Goal: Task Accomplishment & Management: Manage account settings

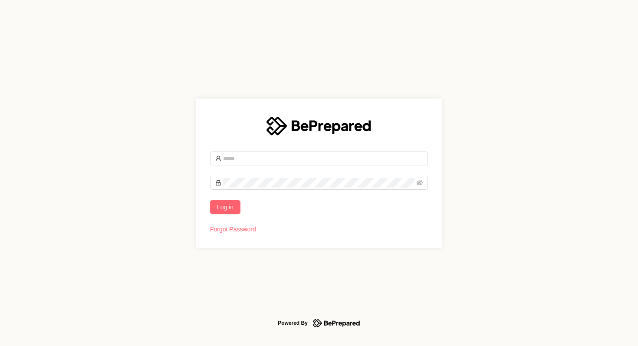
type input "**********"
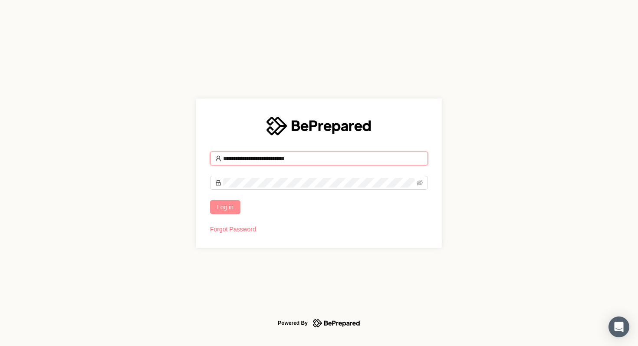
click at [223, 208] on span "Log in" at bounding box center [225, 207] width 16 height 10
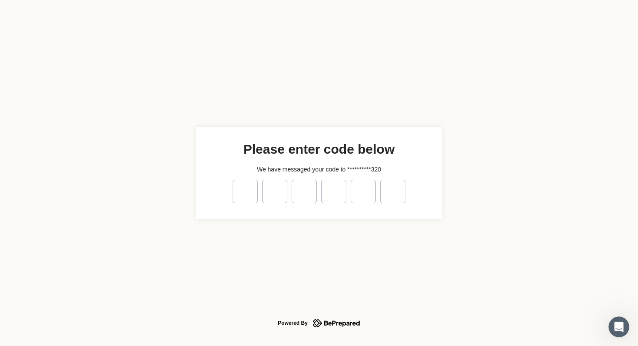
type input "*"
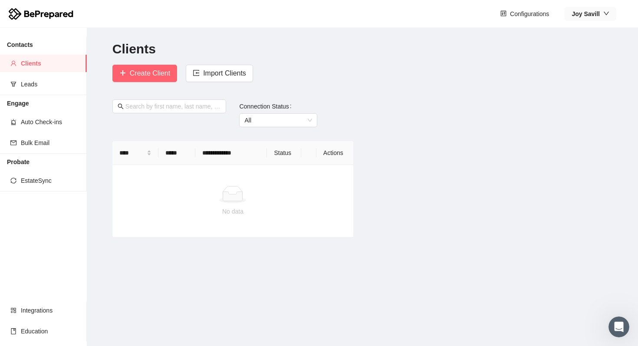
click at [587, 13] on strong "[PERSON_NAME]" at bounding box center [586, 13] width 28 height 7
click at [590, 30] on span "Profile" at bounding box center [595, 31] width 32 height 10
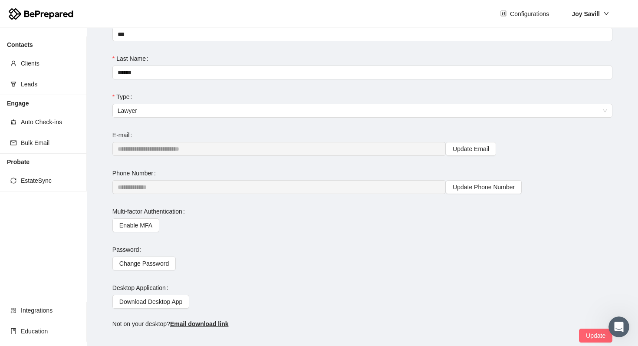
scroll to position [30, 0]
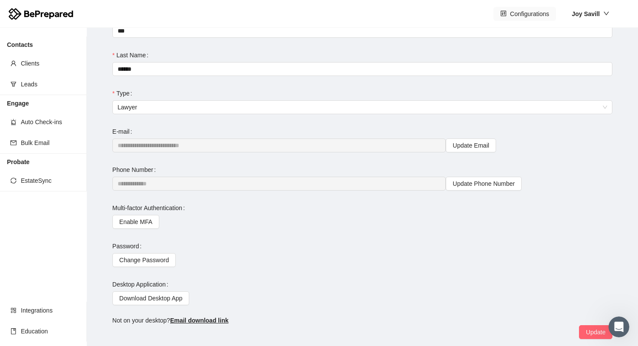
click at [522, 12] on span "Configurations" at bounding box center [529, 14] width 39 height 10
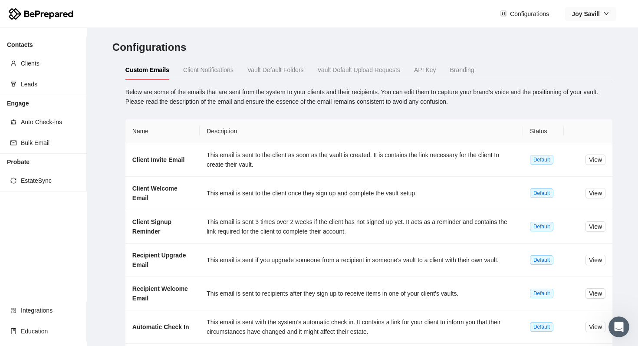
click at [587, 12] on strong "[PERSON_NAME]" at bounding box center [586, 13] width 28 height 7
click at [586, 28] on span "Profile" at bounding box center [595, 31] width 32 height 10
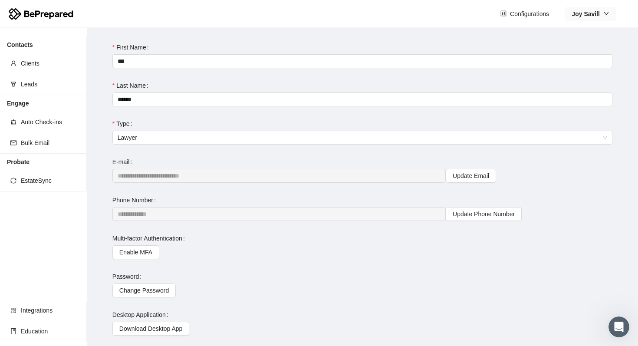
click at [588, 17] on strong "[PERSON_NAME]" at bounding box center [586, 13] width 28 height 7
click at [589, 43] on span "Company" at bounding box center [595, 45] width 32 height 10
